Goal: Information Seeking & Learning: Understand process/instructions

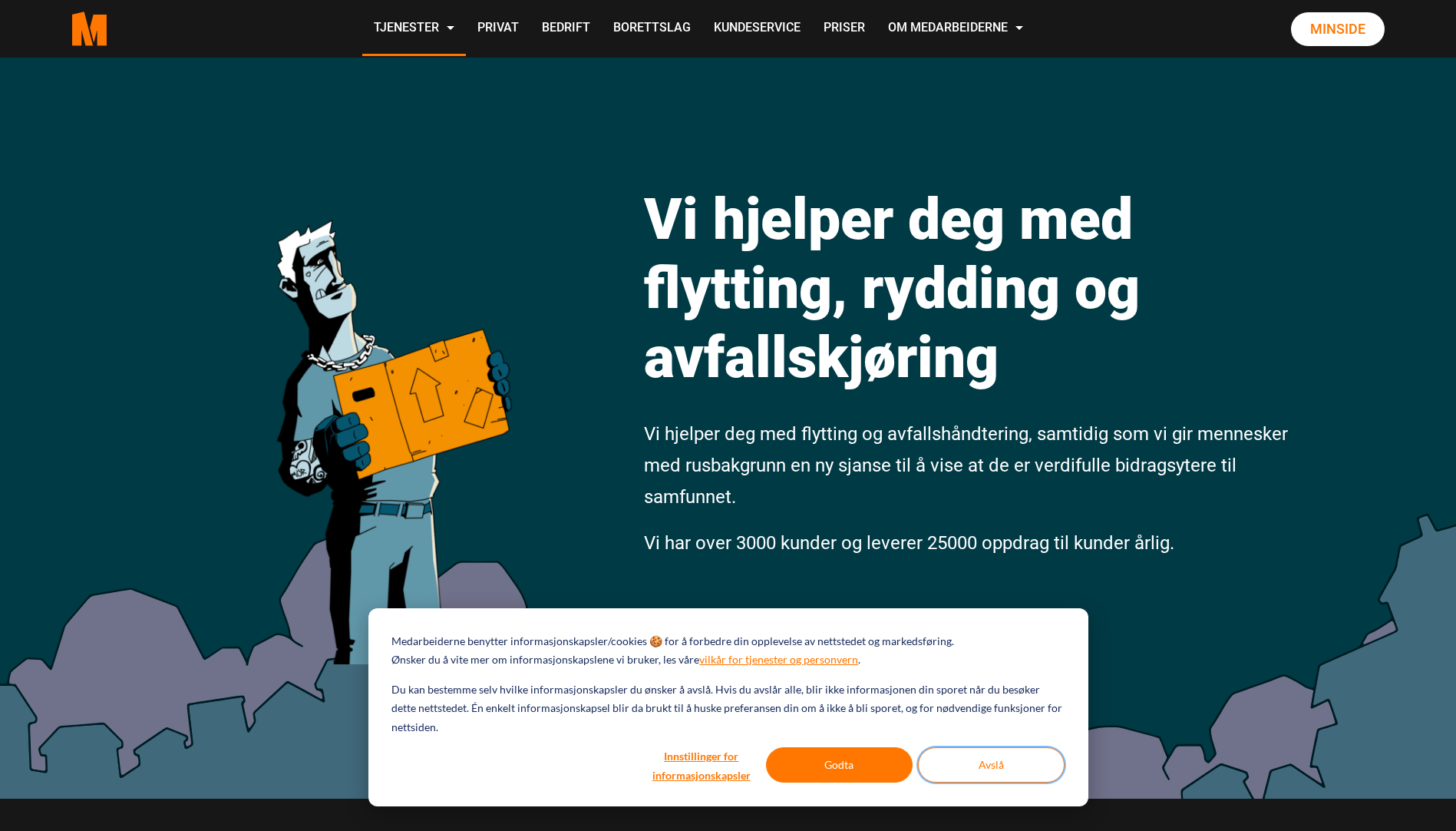
click at [964, 764] on button "Avslå" at bounding box center [991, 765] width 146 height 35
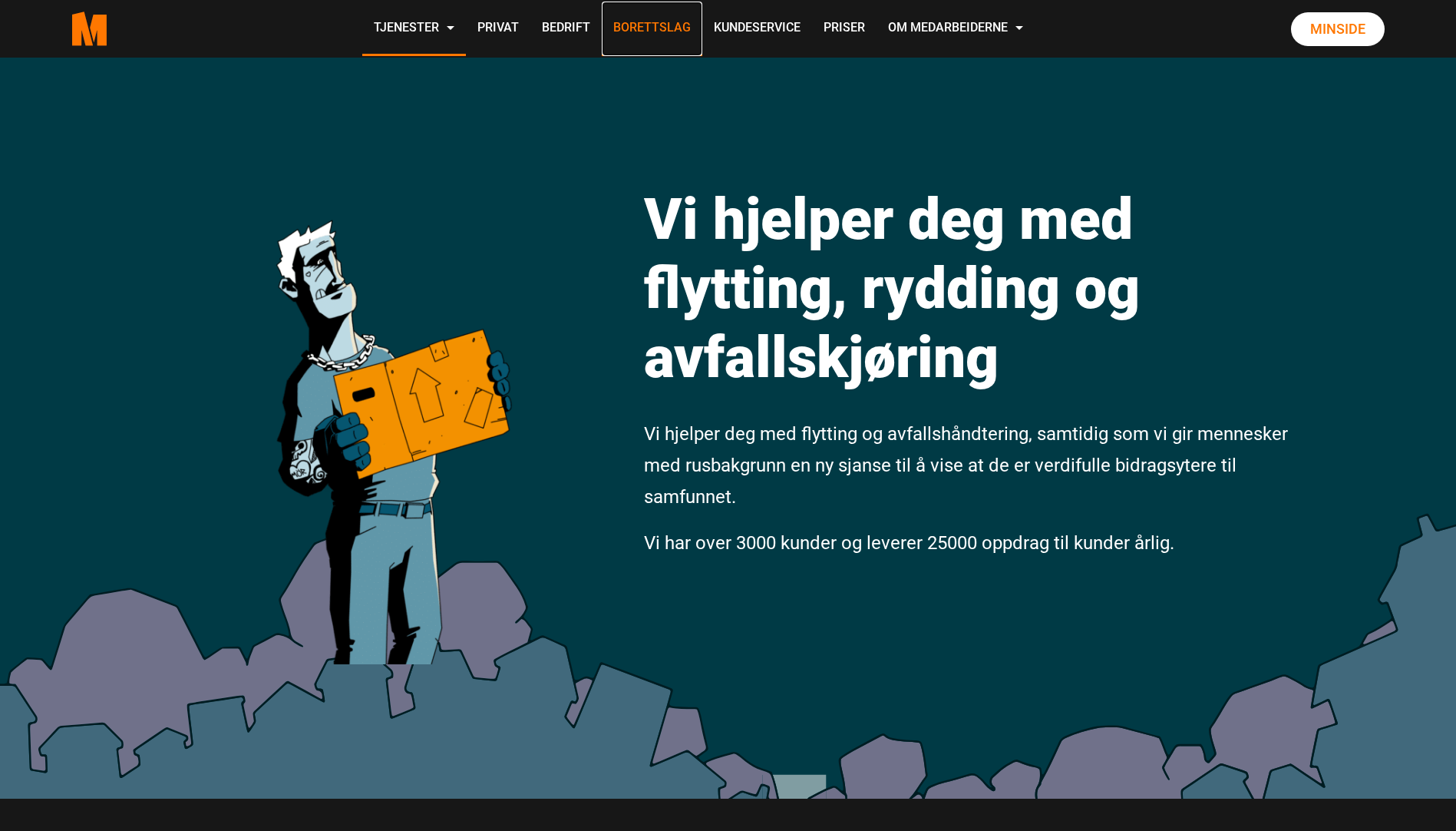
click at [643, 24] on link "Borettslag" at bounding box center [652, 29] width 100 height 55
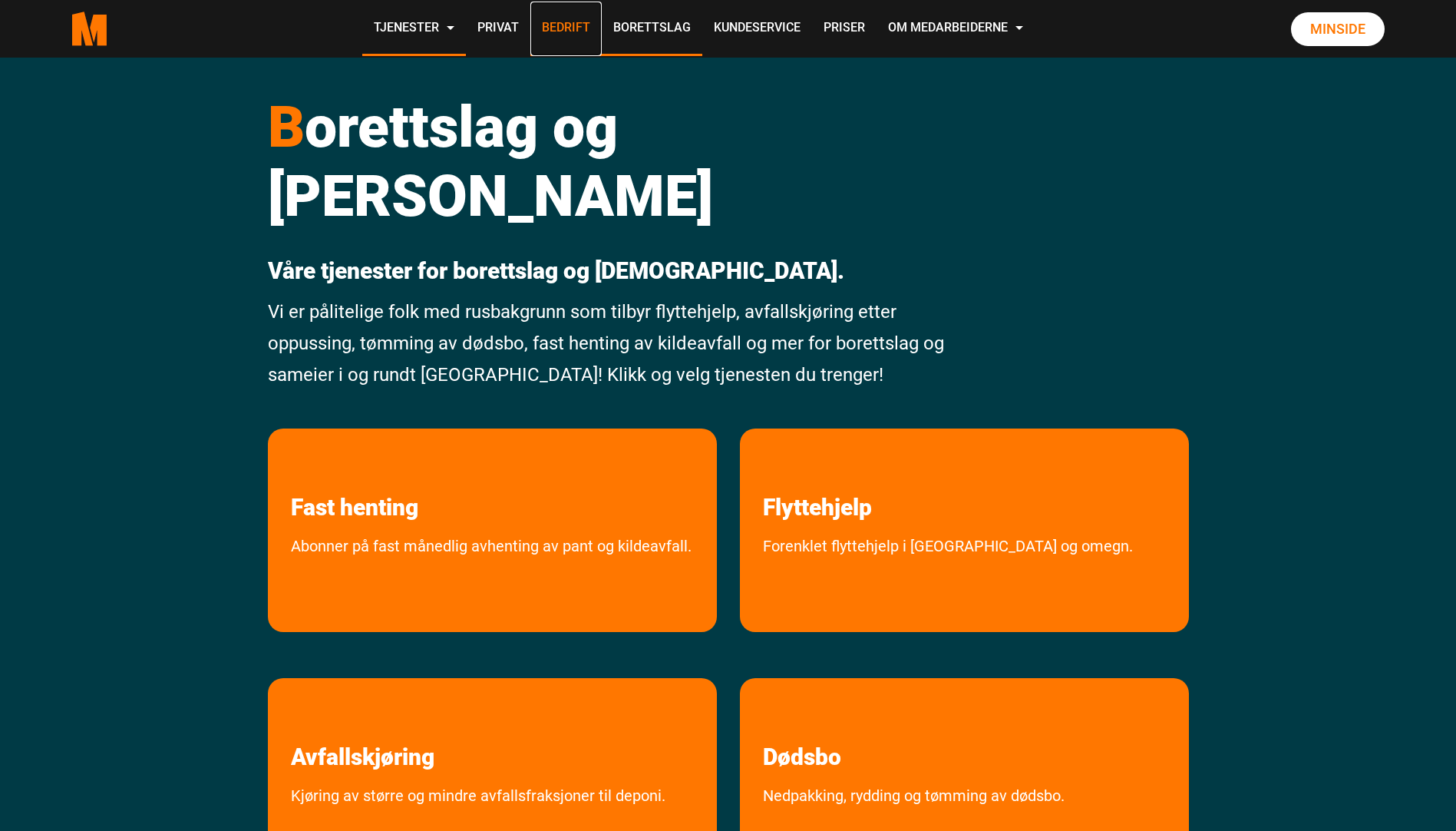
click at [566, 27] on link "Bedrift" at bounding box center [566, 29] width 72 height 55
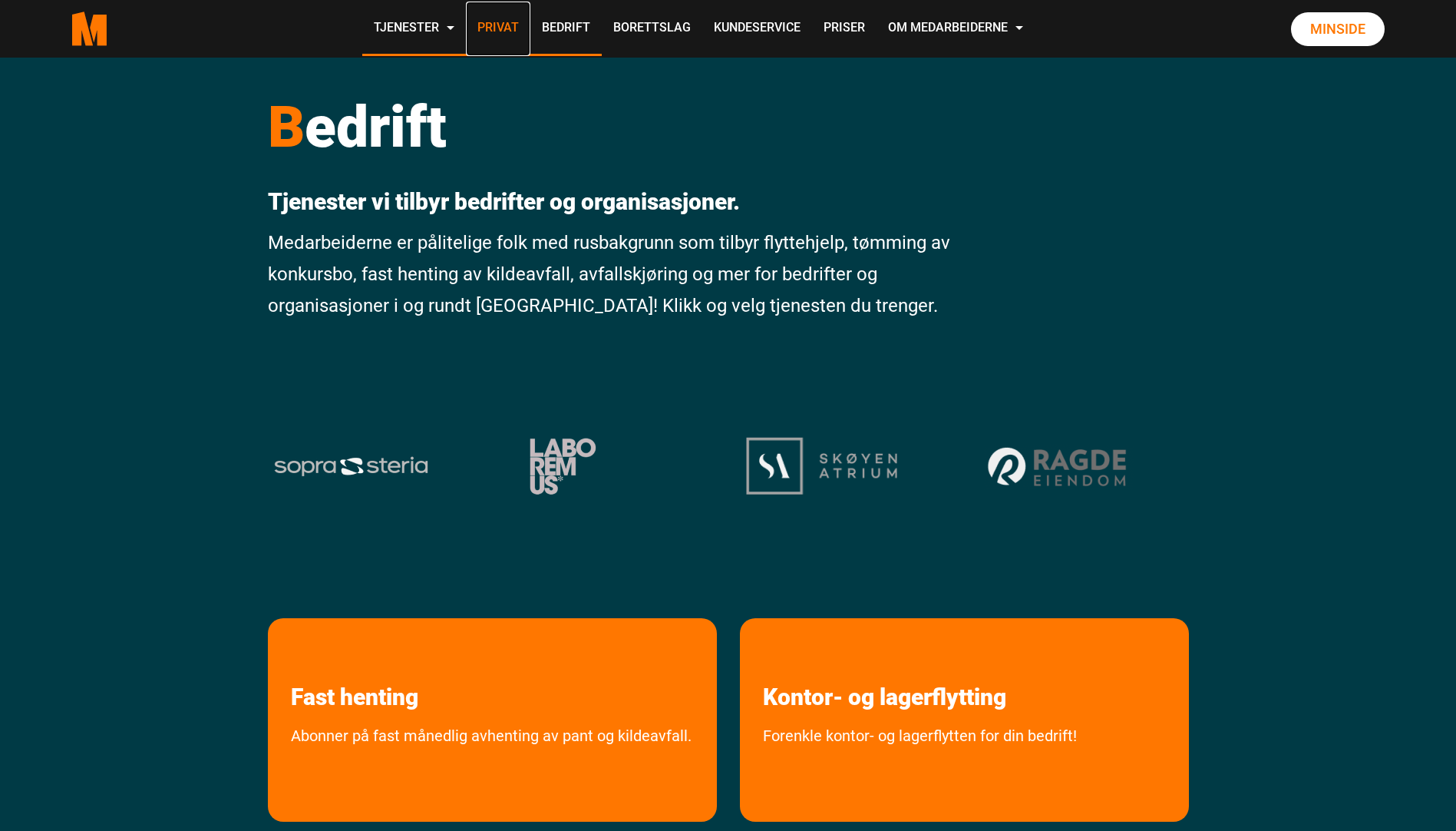
click at [494, 27] on link "Privat" at bounding box center [498, 29] width 64 height 55
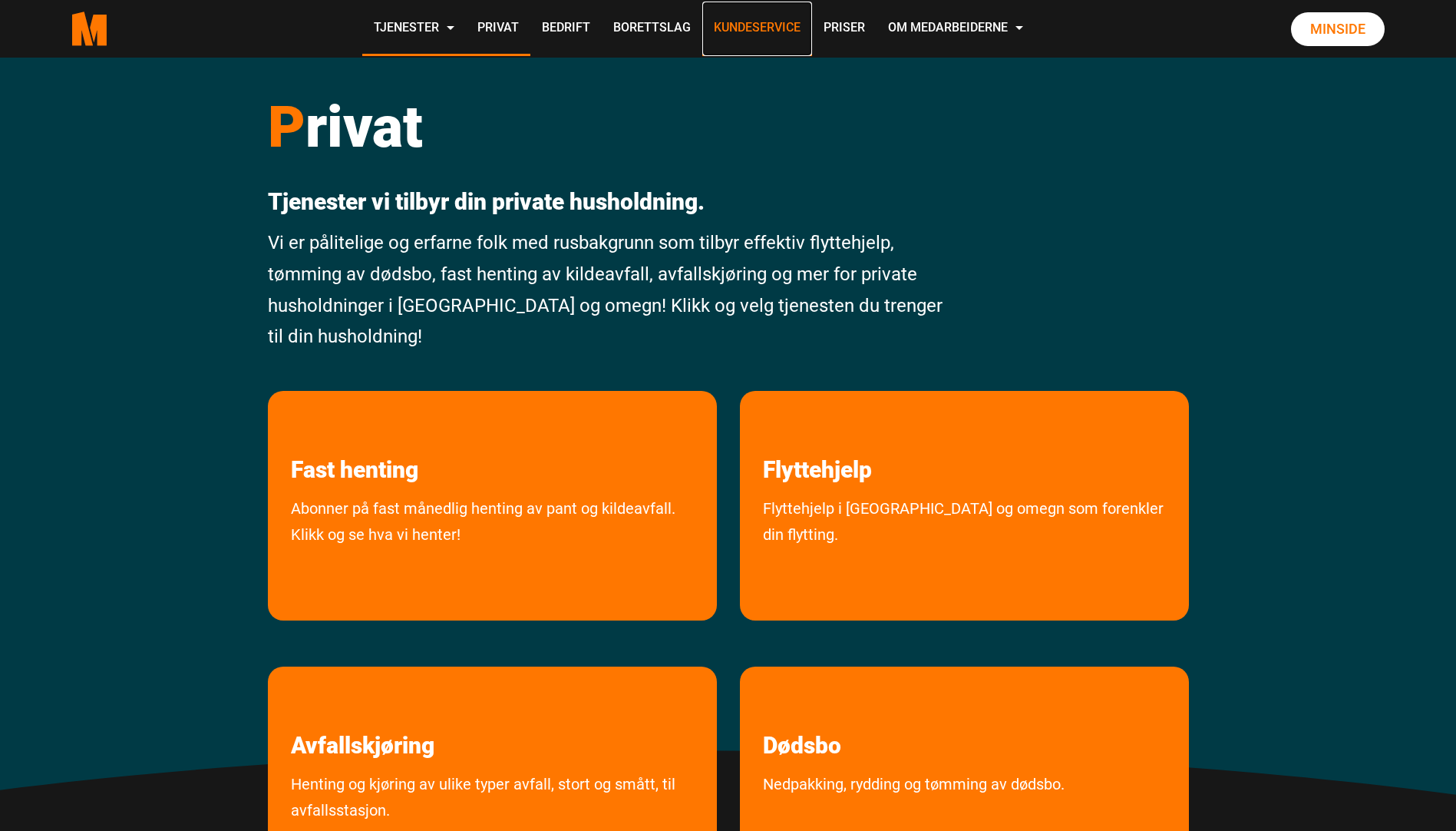
click at [740, 24] on link "Kundeservice" at bounding box center [757, 29] width 110 height 55
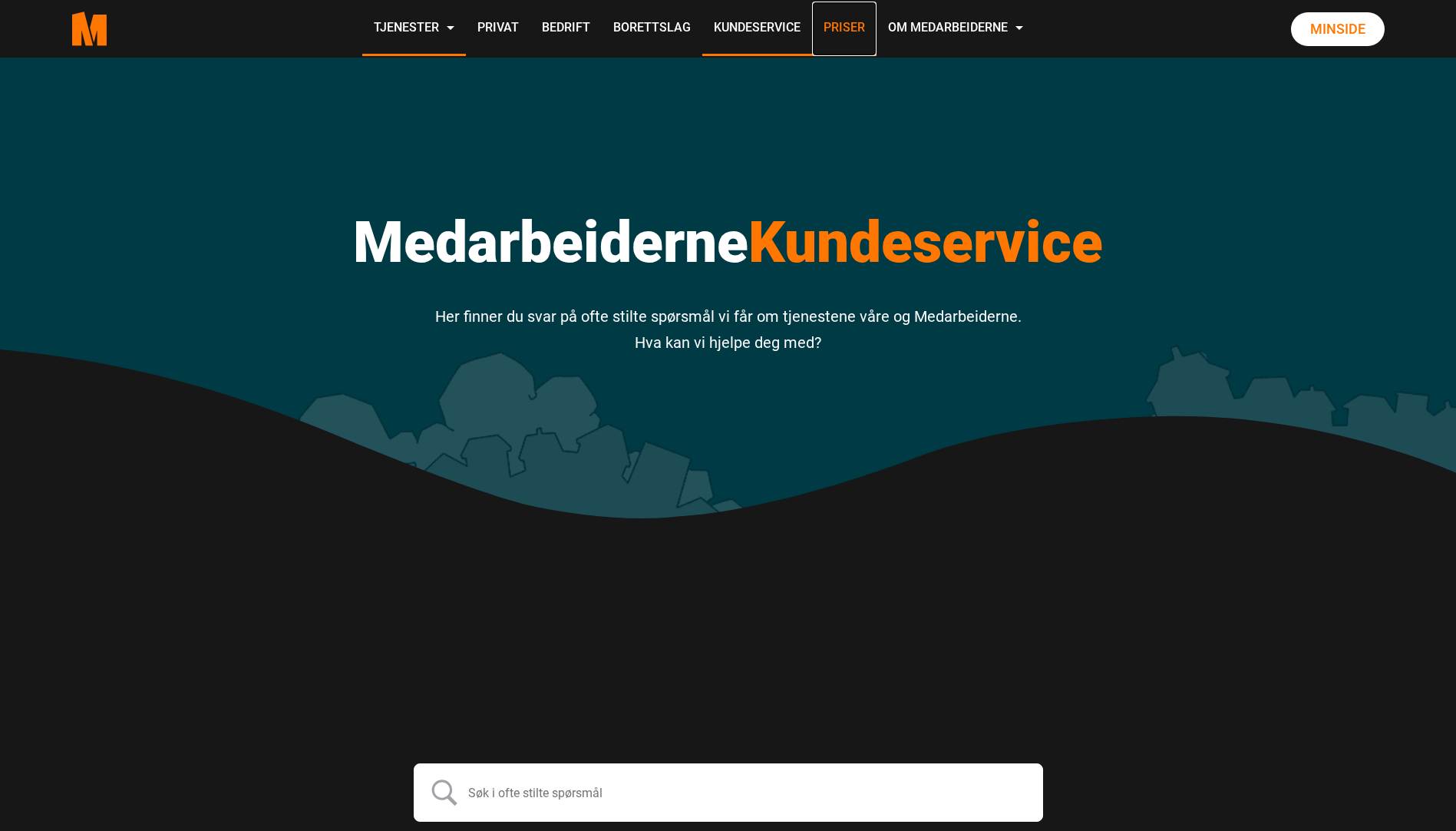
click at [827, 26] on link "Priser" at bounding box center [844, 29] width 64 height 55
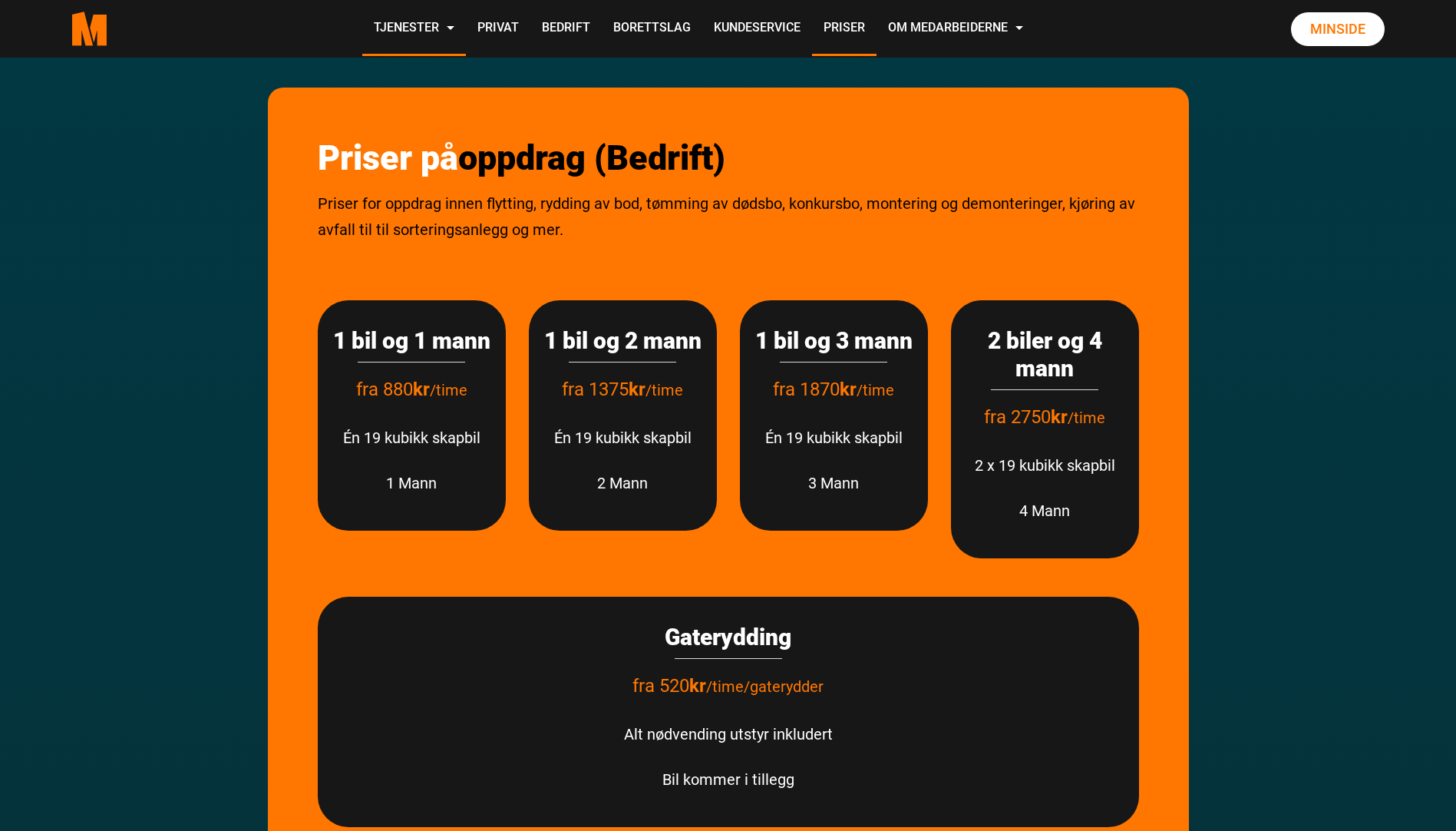
scroll to position [76, 0]
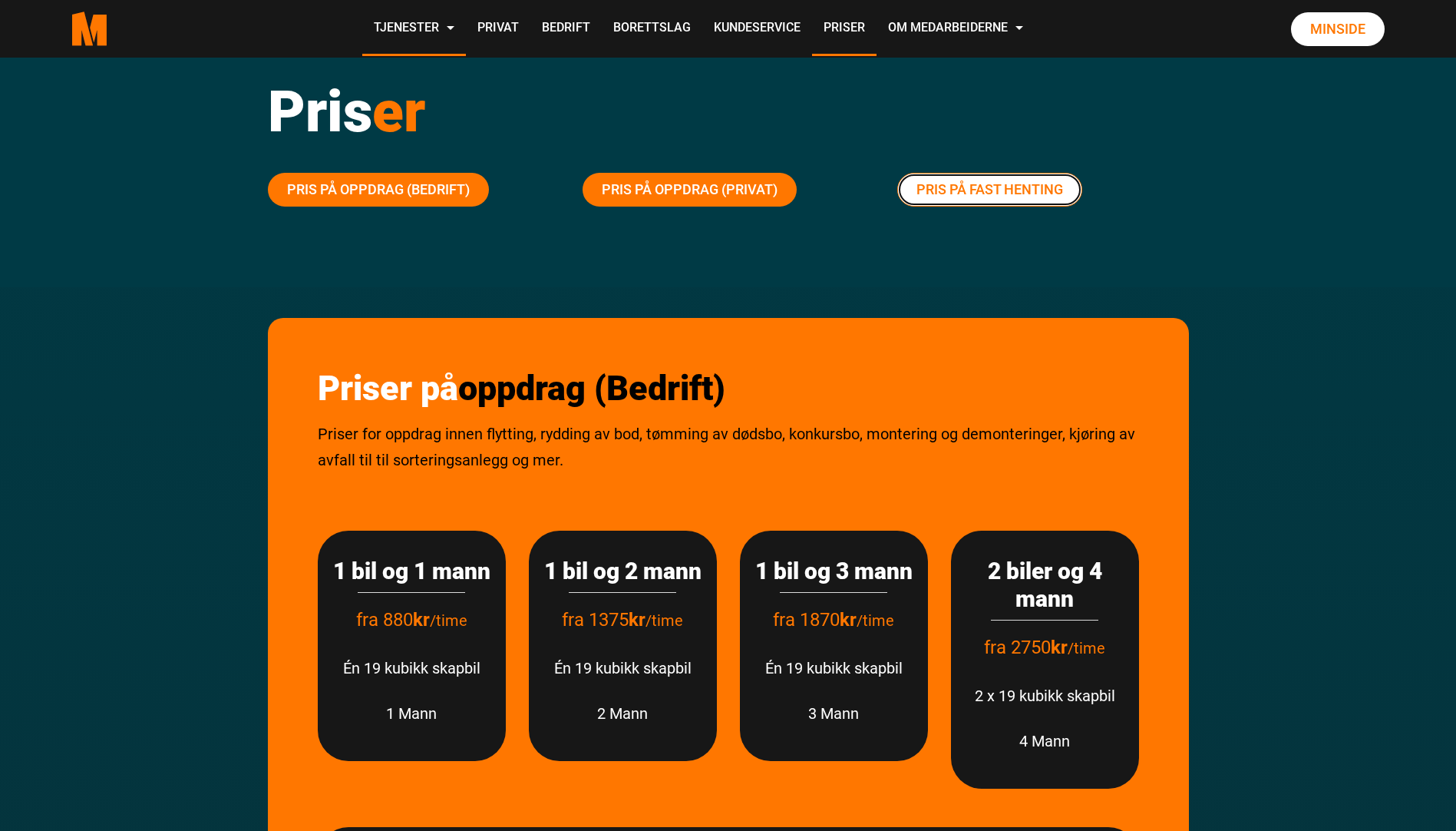
click at [980, 181] on link "Pris på fast henting" at bounding box center [990, 190] width 185 height 34
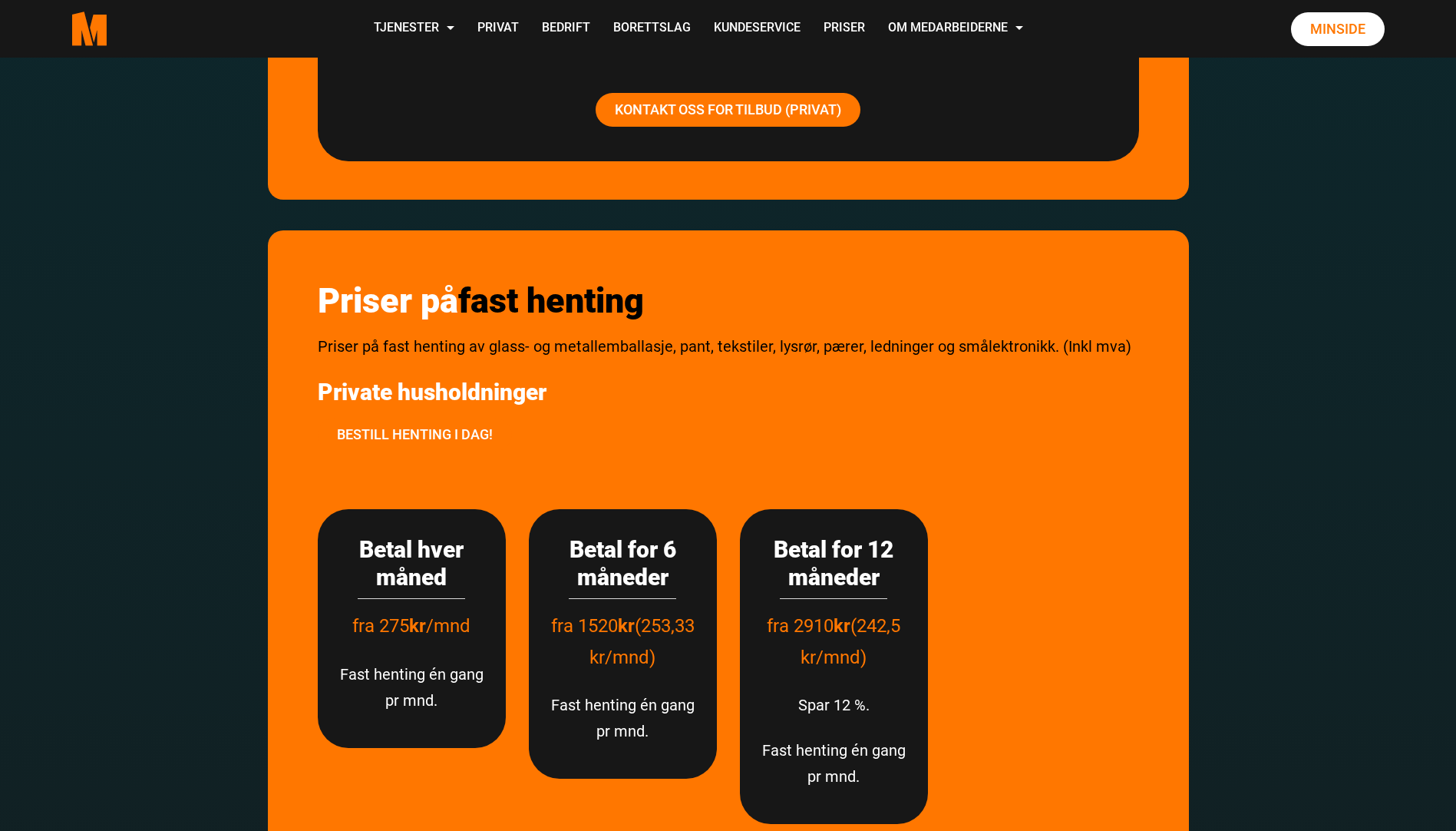
scroll to position [2922, 0]
